Goal: Navigation & Orientation: Go to known website

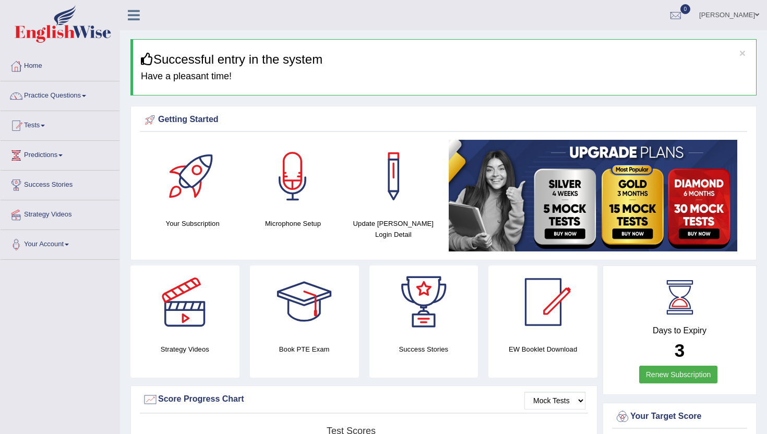
click at [752, 11] on link "[PERSON_NAME]" at bounding box center [729, 13] width 76 height 27
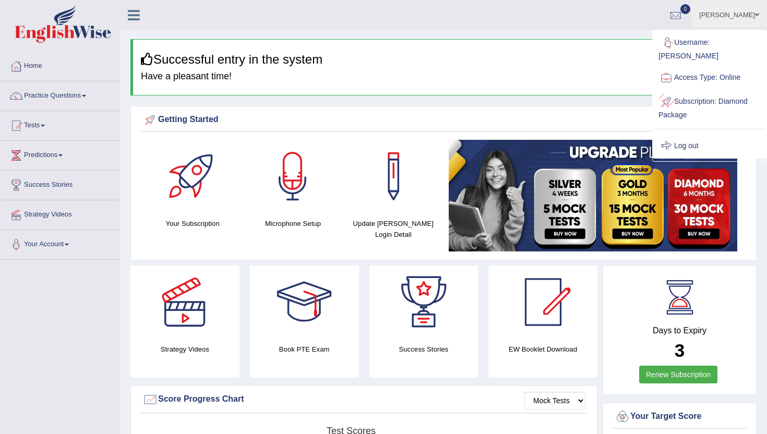
click at [692, 138] on link "Log out" at bounding box center [709, 146] width 113 height 24
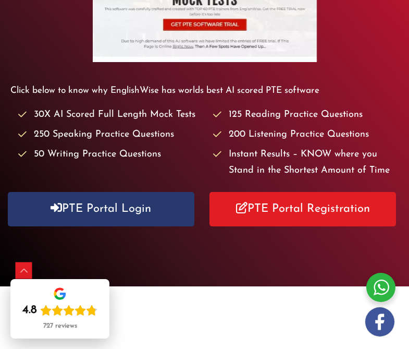
scroll to position [309, 0]
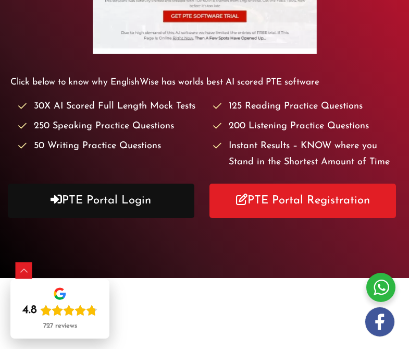
click at [146, 199] on link "PTE Portal Login" at bounding box center [101, 201] width 187 height 34
